Goal: Use online tool/utility: Utilize a website feature to perform a specific function

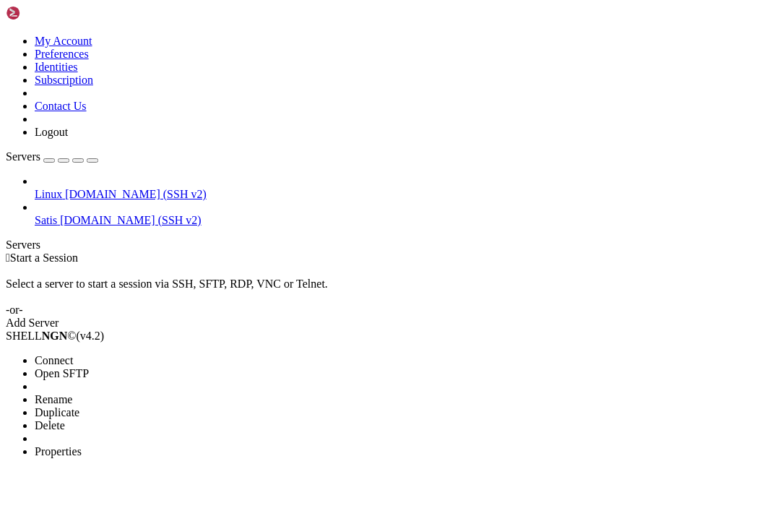
click at [131, 354] on li "Connect" at bounding box center [101, 360] width 132 height 13
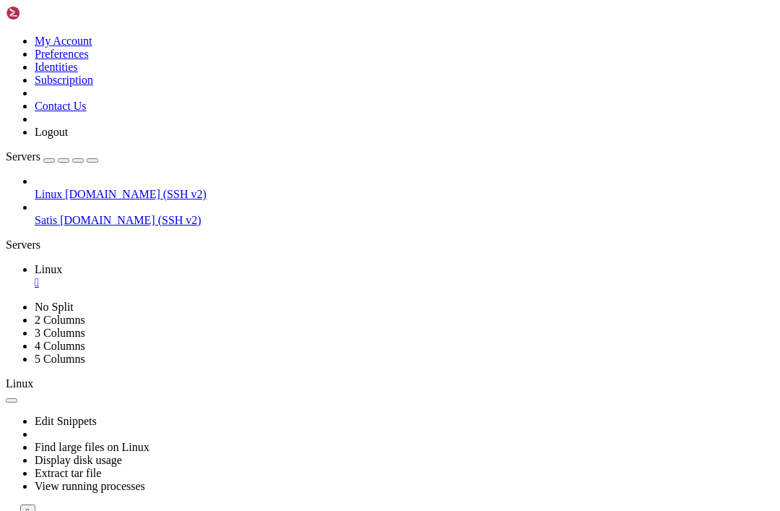
click at [486, 510] on div at bounding box center [390, 520] width 769 height 0
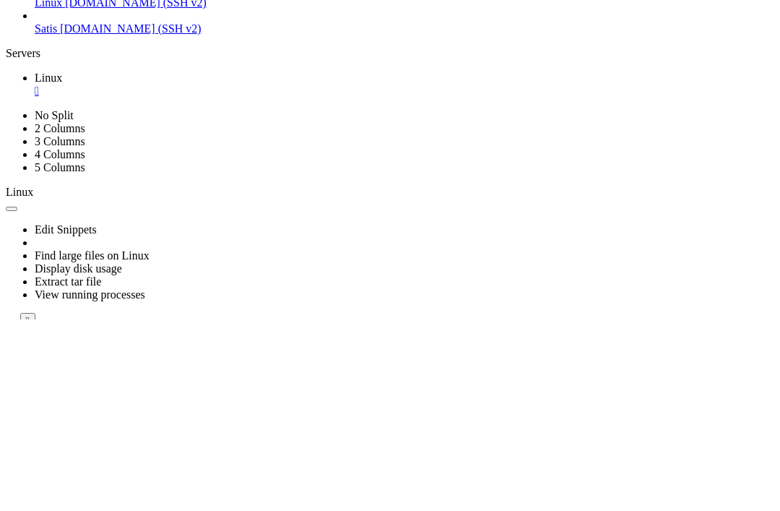
scroll to position [10, 0]
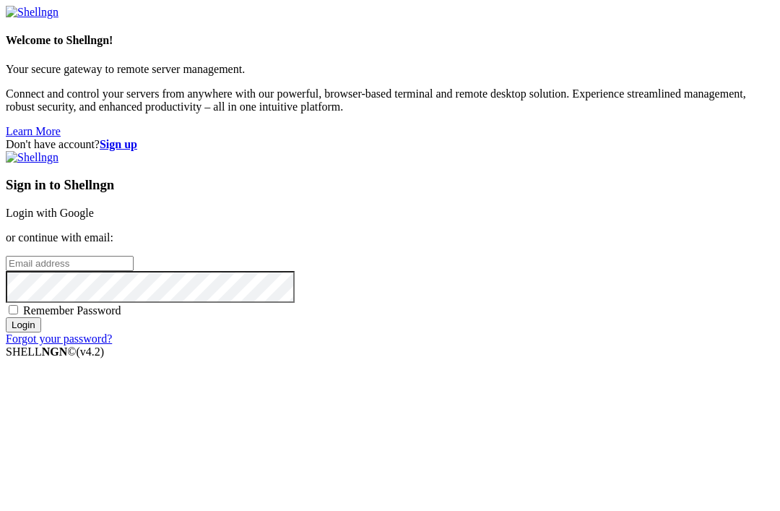
click at [94, 207] on link "Login with Google" at bounding box center [50, 213] width 88 height 12
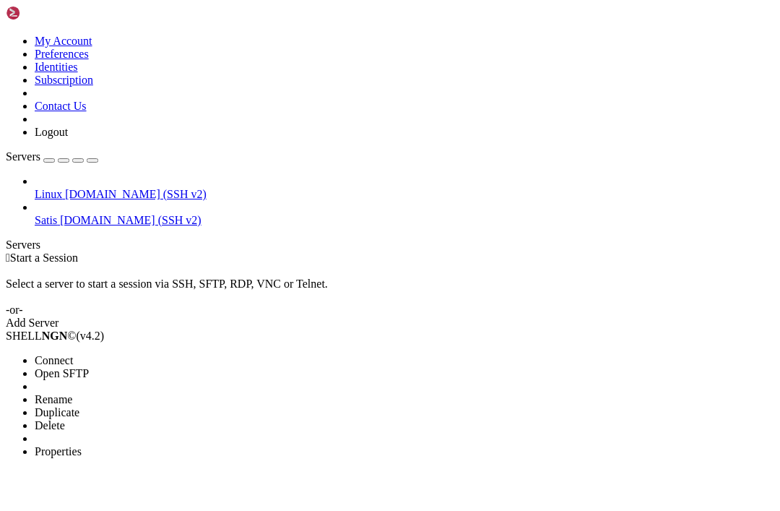
click at [62, 354] on li "Connect" at bounding box center [101, 360] width 132 height 13
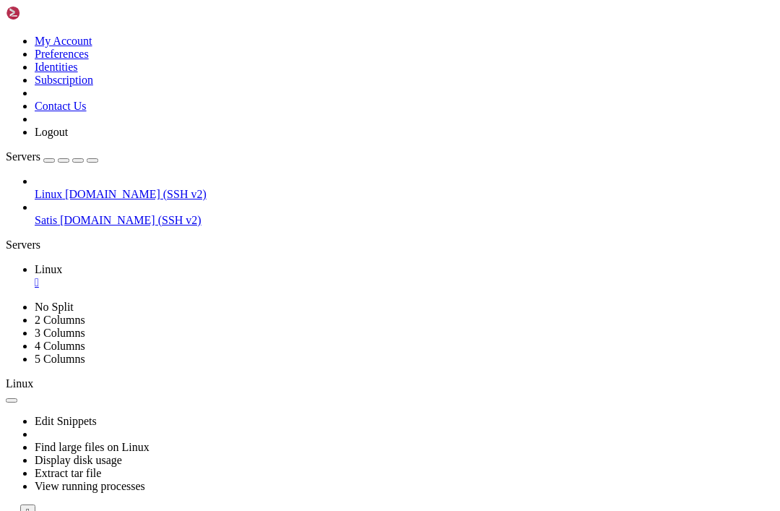
click at [476, 510] on div at bounding box center [390, 520] width 769 height 0
click at [498, 390] on div "Edit Snippets Find large files on Linux Display disk usage Extract tar file Vie…" at bounding box center [390, 454] width 769 height 129
click at [6, 510] on icon at bounding box center [6, 520] width 0 height 0
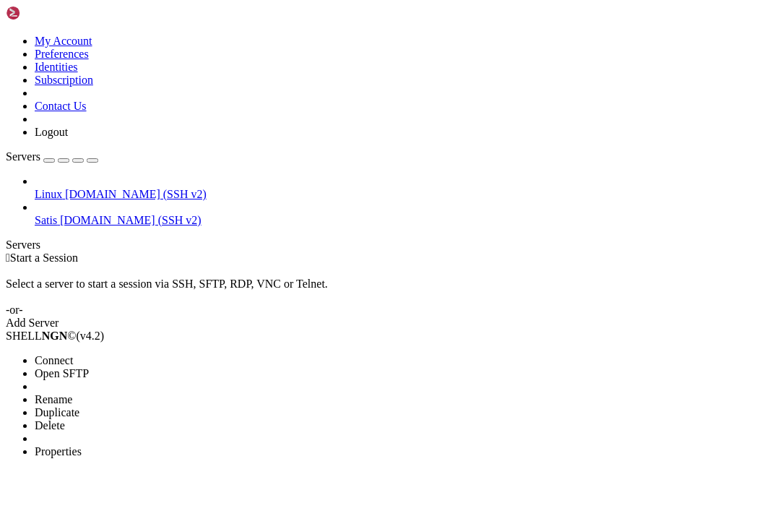
click at [119, 354] on li "Connect" at bounding box center [101, 360] width 132 height 13
